Goal: Task Accomplishment & Management: Manage account settings

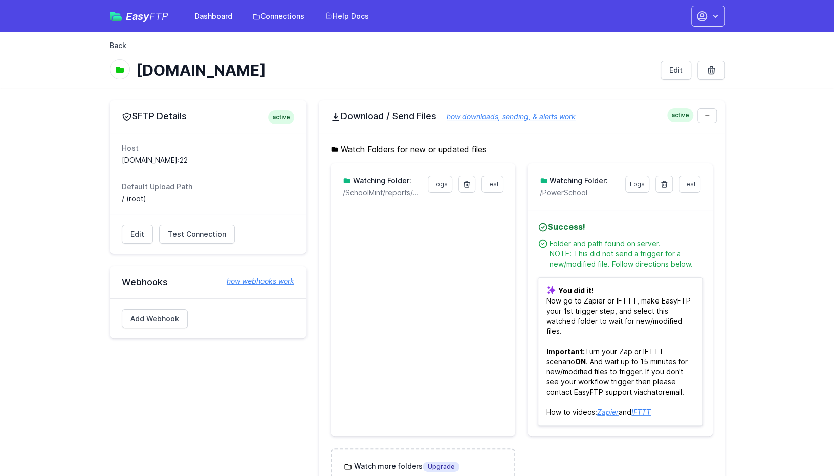
click at [125, 42] on link "Back" at bounding box center [118, 45] width 17 height 10
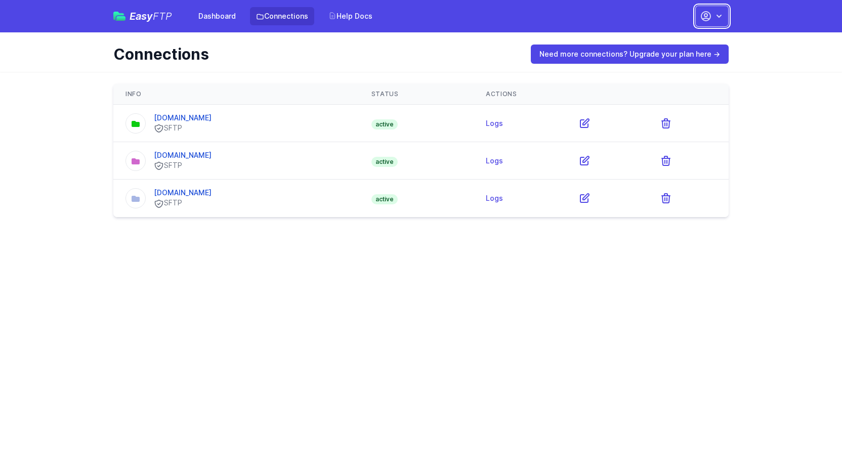
click at [712, 18] on button "button" at bounding box center [711, 16] width 33 height 21
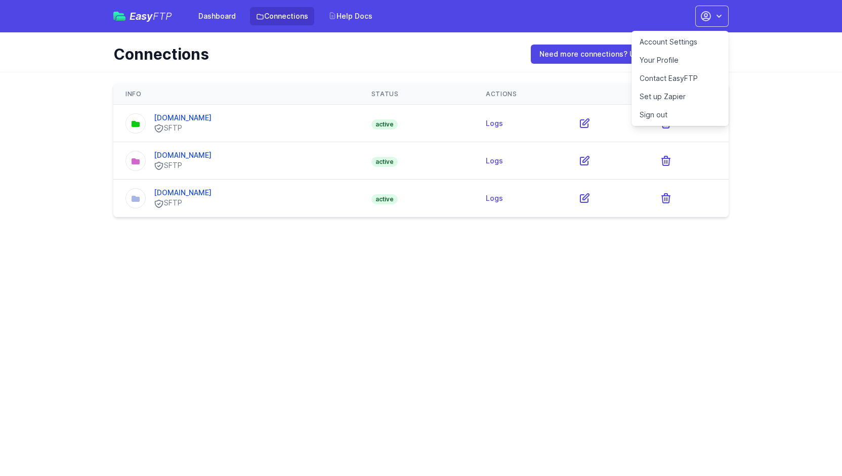
click at [666, 42] on link "Account Settings" at bounding box center [680, 42] width 97 height 18
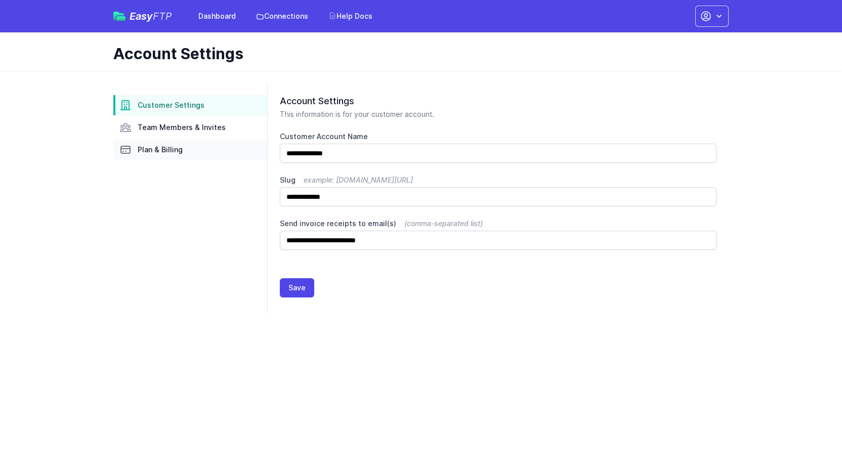
click at [168, 151] on span "Plan & Billing" at bounding box center [160, 150] width 45 height 10
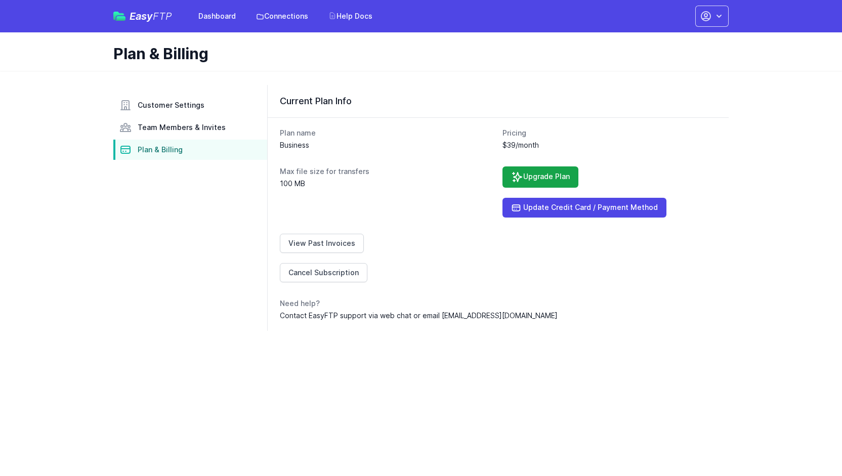
click at [320, 183] on dd "100 MB" at bounding box center [387, 184] width 215 height 10
drag, startPoint x: 401, startPoint y: 321, endPoint x: 472, endPoint y: 269, distance: 87.9
click at [402, 320] on div "Plan name Business Pricing $39/month Max file size for transfers 100 MB Upgrade…" at bounding box center [498, 224] width 461 height 214
click at [538, 174] on link "Upgrade Plan" at bounding box center [540, 176] width 76 height 21
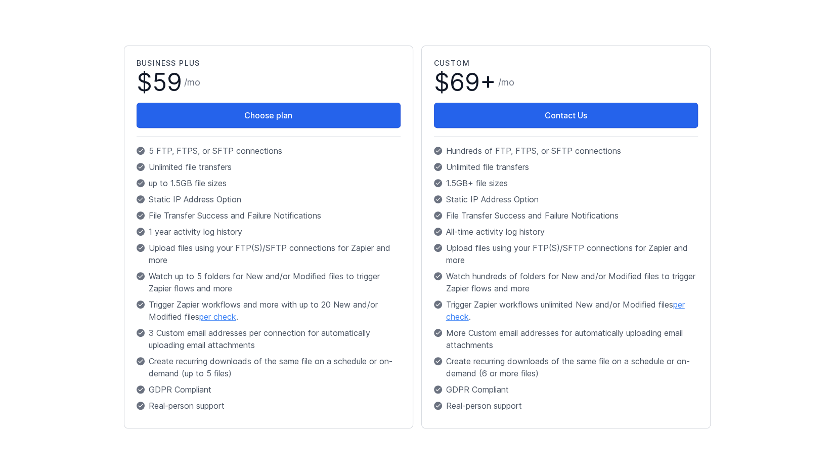
scroll to position [202, 0]
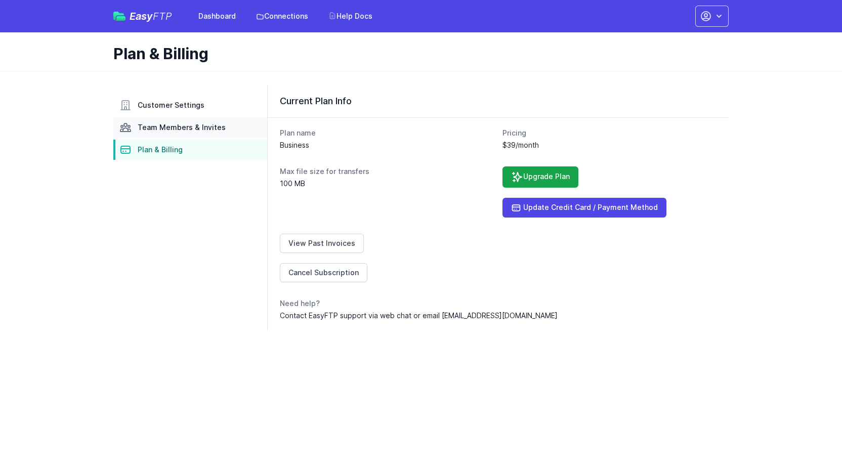
click at [175, 130] on span "Team Members & Invites" at bounding box center [182, 127] width 88 height 10
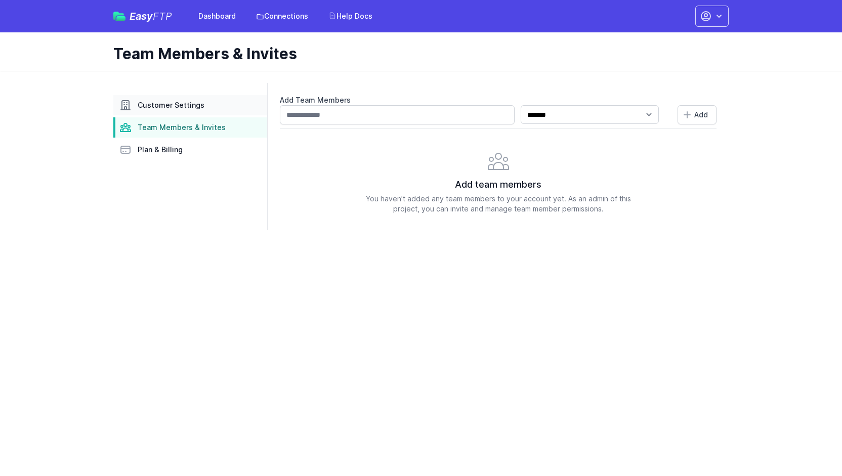
click at [161, 109] on span "Customer Settings" at bounding box center [171, 105] width 67 height 10
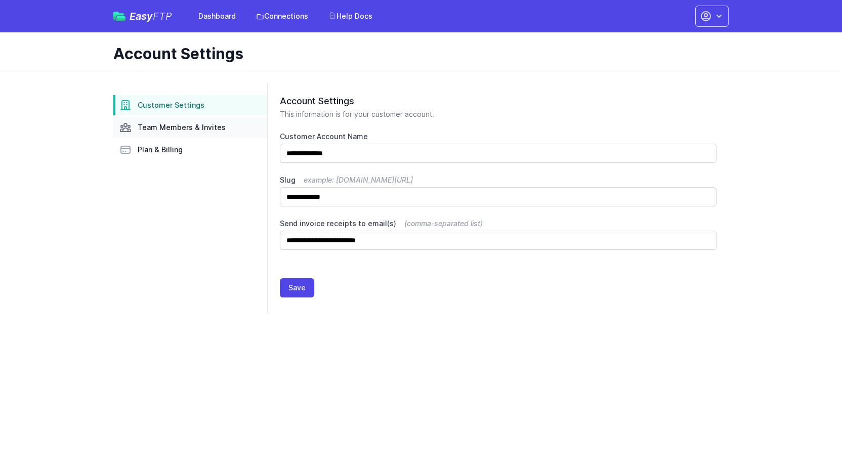
click at [170, 127] on span "Team Members & Invites" at bounding box center [182, 127] width 88 height 10
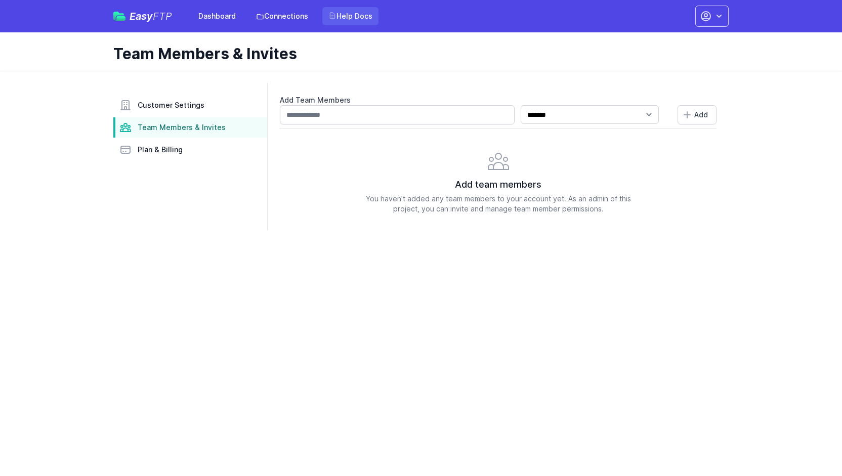
click at [341, 16] on link "Help Docs" at bounding box center [350, 16] width 56 height 18
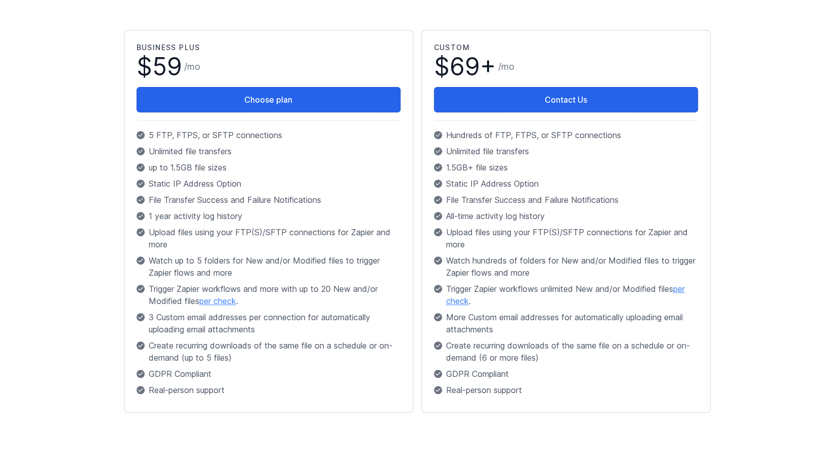
scroll to position [207, 0]
